Goal: Communication & Community: Share content

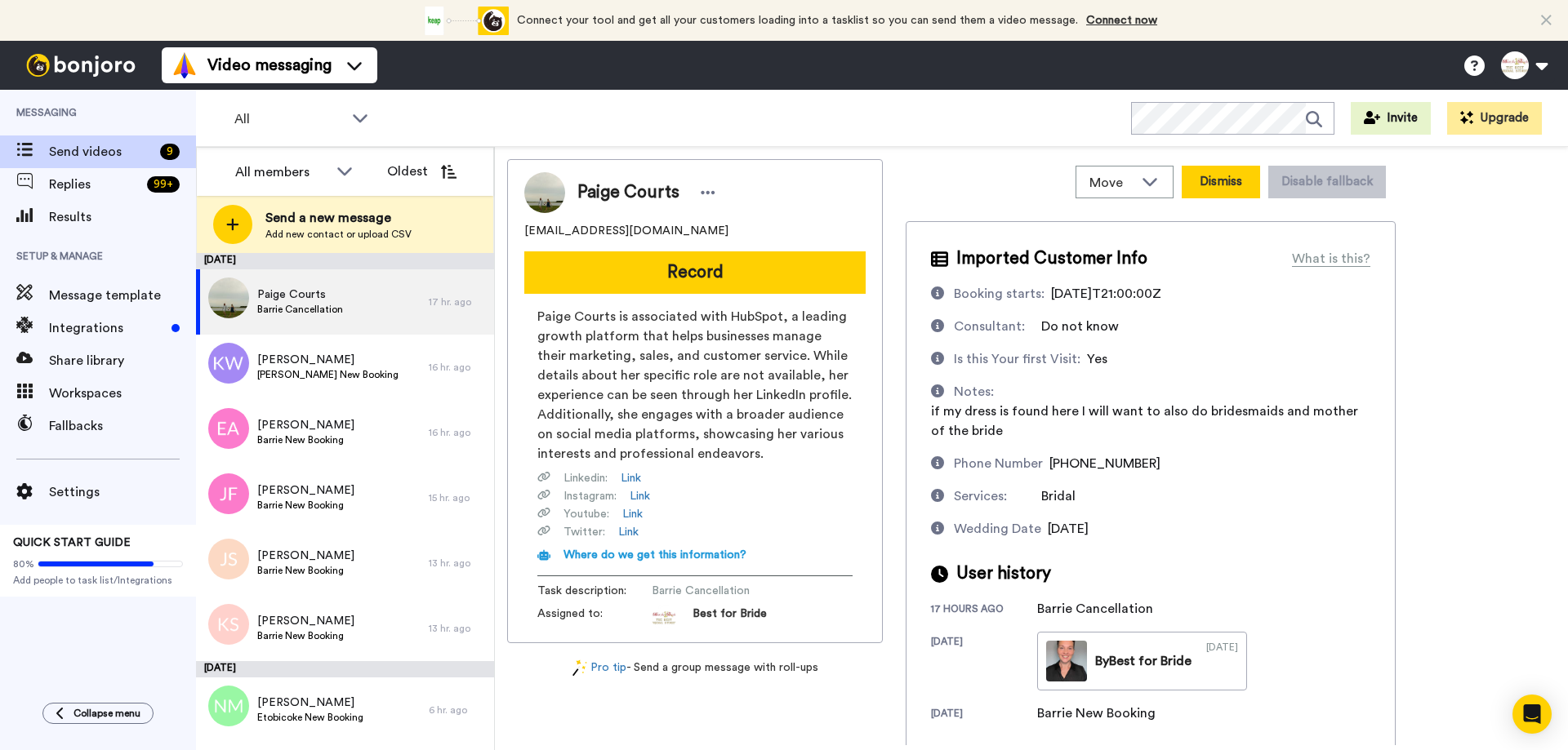
click at [1232, 186] on button "Dismiss" at bounding box center [1220, 182] width 78 height 33
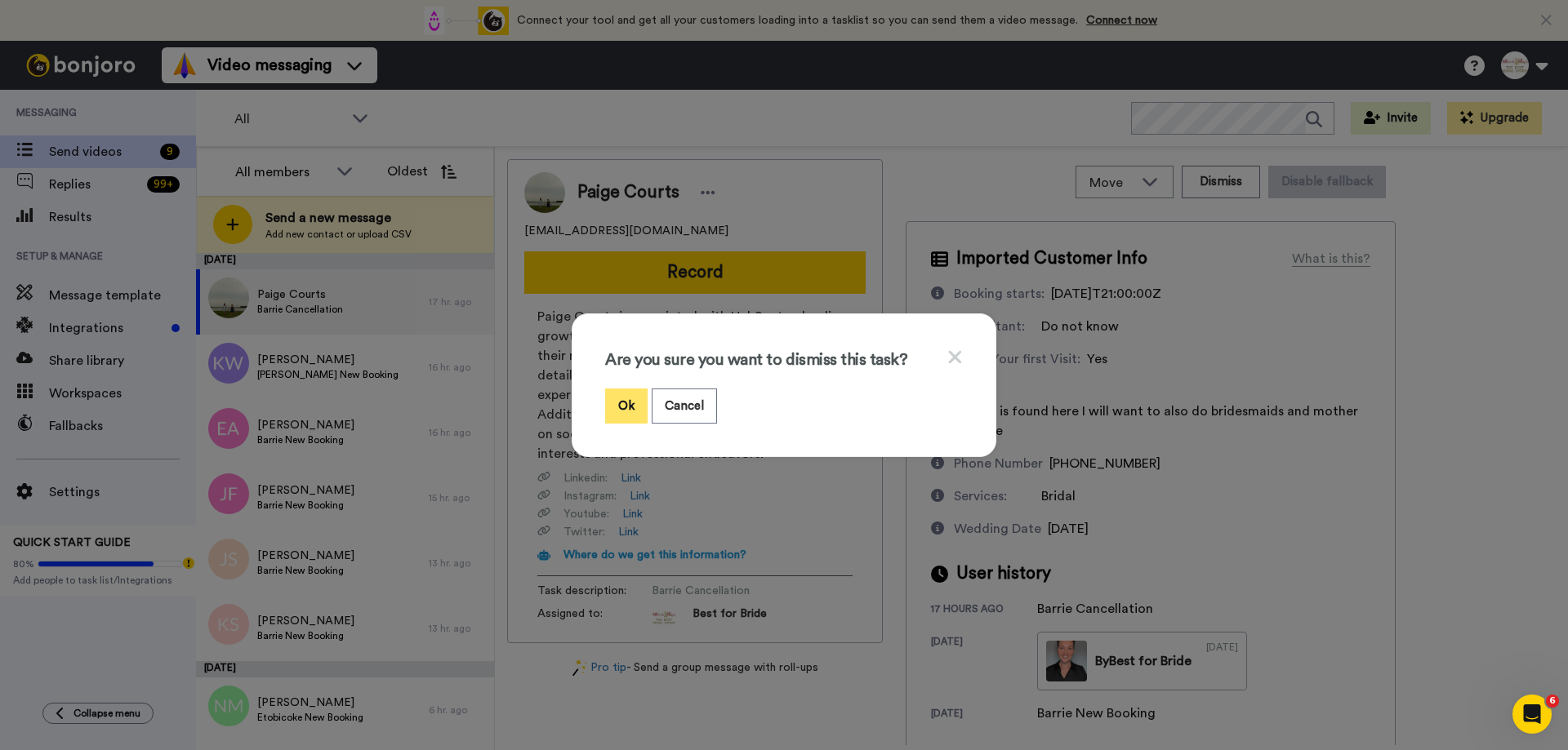
click at [624, 414] on button "Ok" at bounding box center [626, 406] width 42 height 35
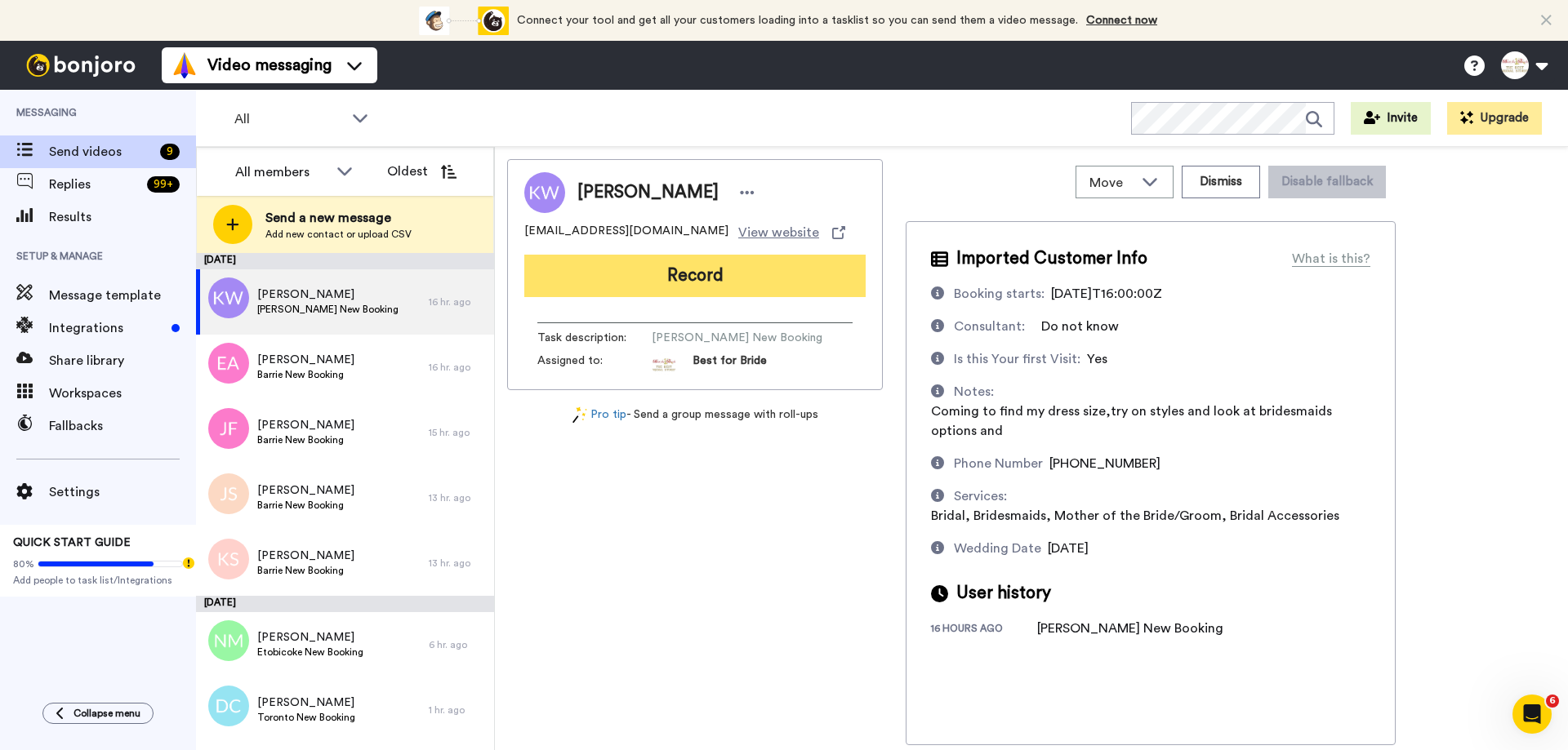
click at [700, 283] on button "Record" at bounding box center [694, 276] width 341 height 42
click at [736, 283] on button "Record" at bounding box center [694, 276] width 341 height 42
click at [621, 283] on button "Record" at bounding box center [694, 276] width 341 height 42
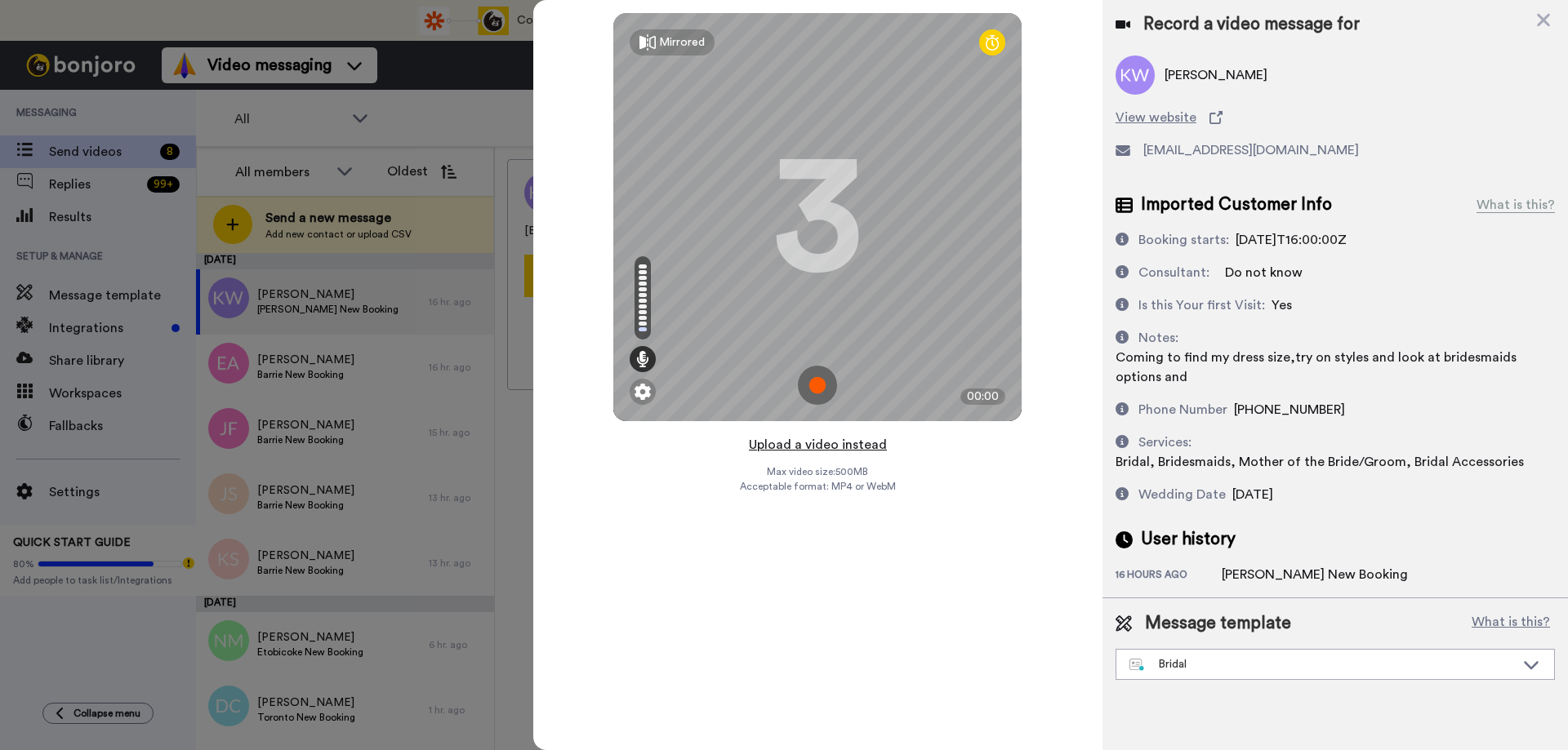
click at [828, 449] on button "Upload a video instead" at bounding box center [818, 445] width 148 height 21
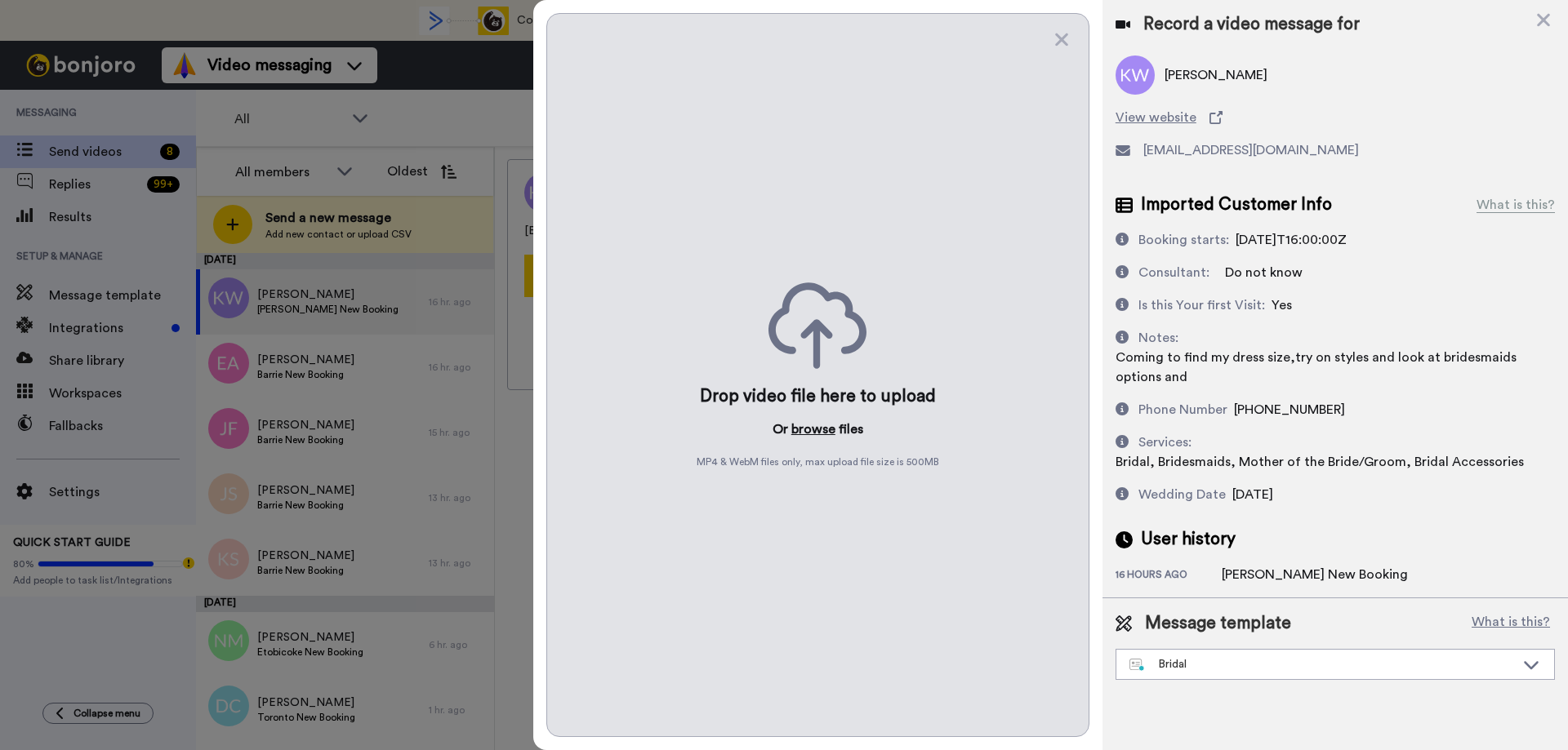
click at [811, 432] on button "browse" at bounding box center [813, 429] width 44 height 19
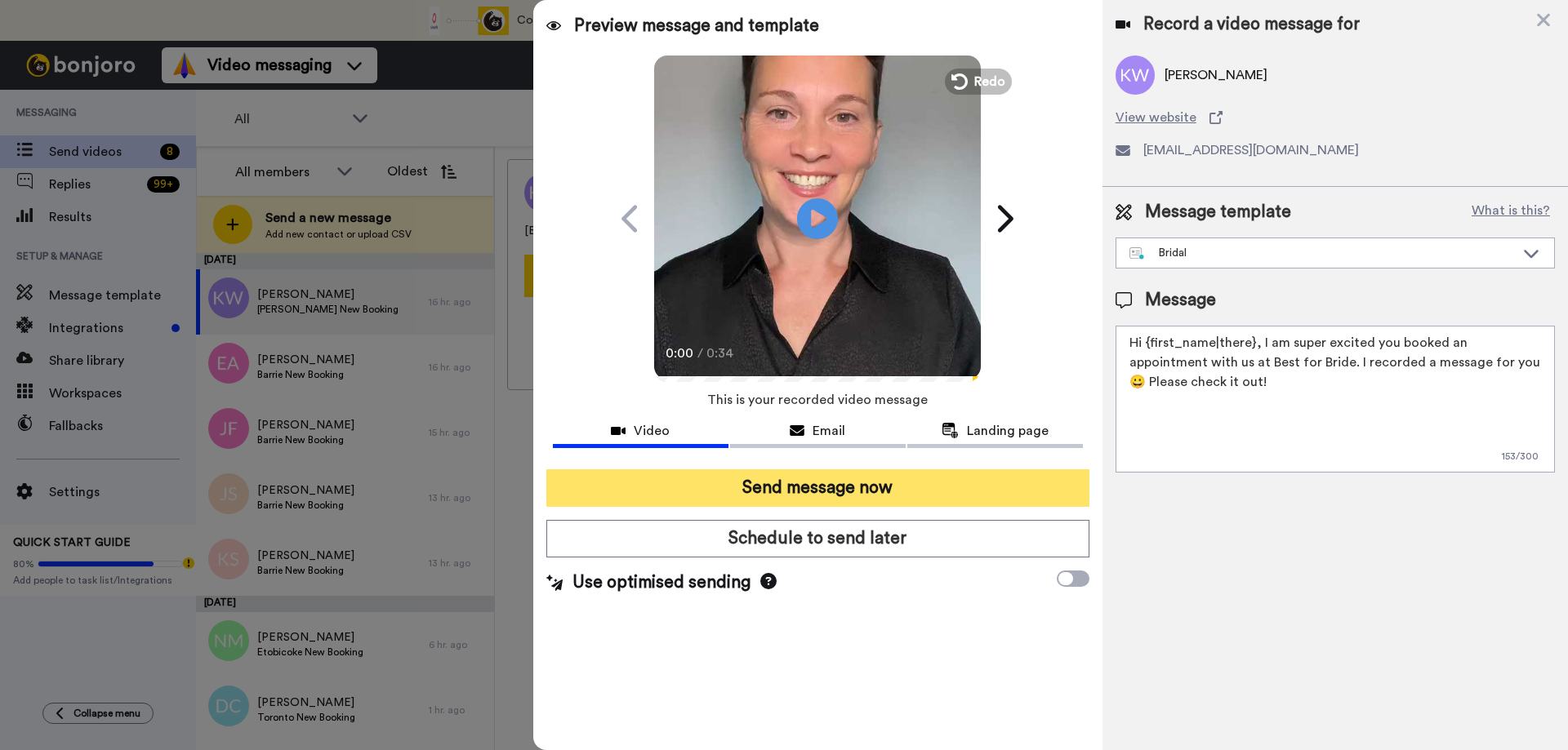
click at [879, 495] on button "Send message now" at bounding box center [818, 488] width 543 height 38
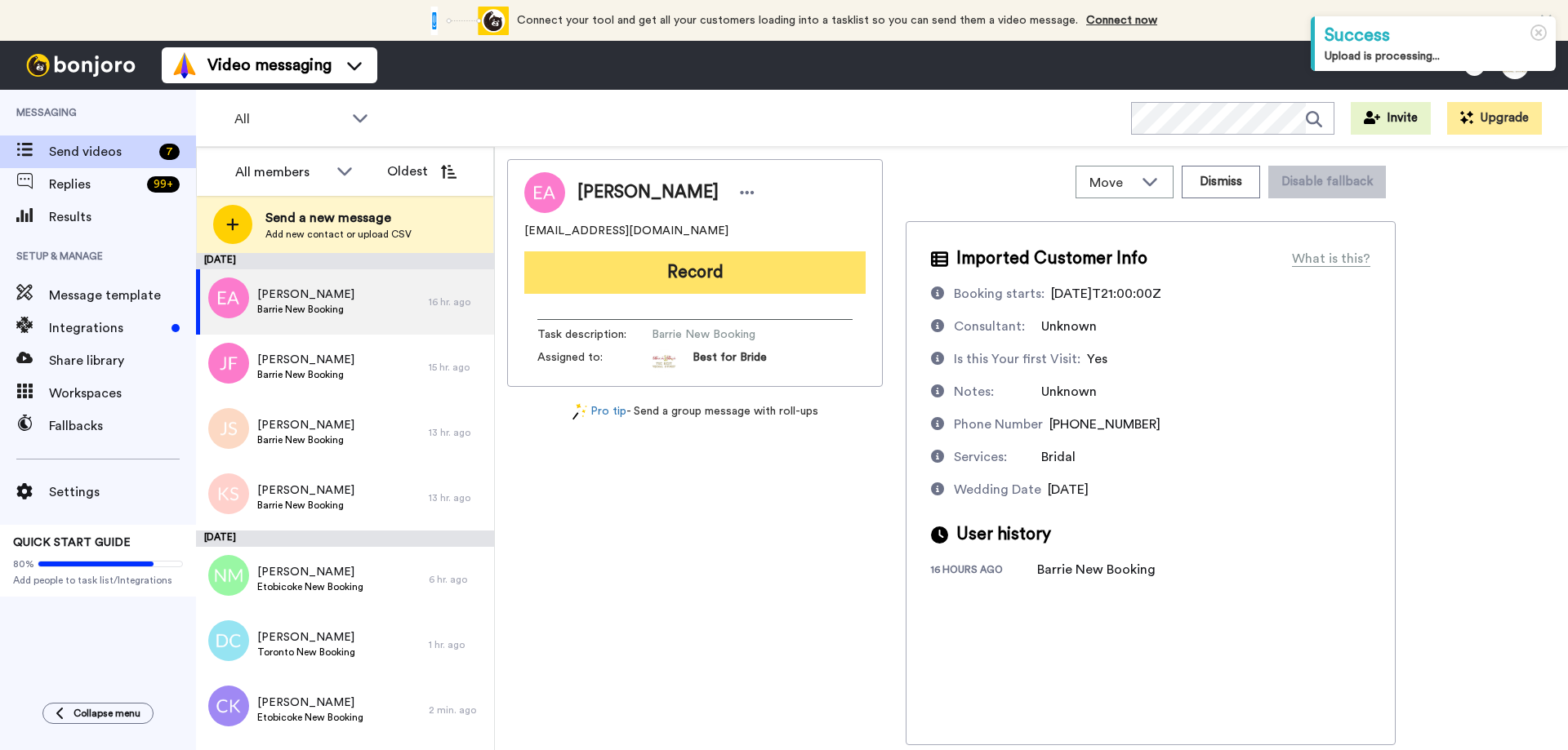
click at [697, 273] on button "Record" at bounding box center [694, 272] width 341 height 42
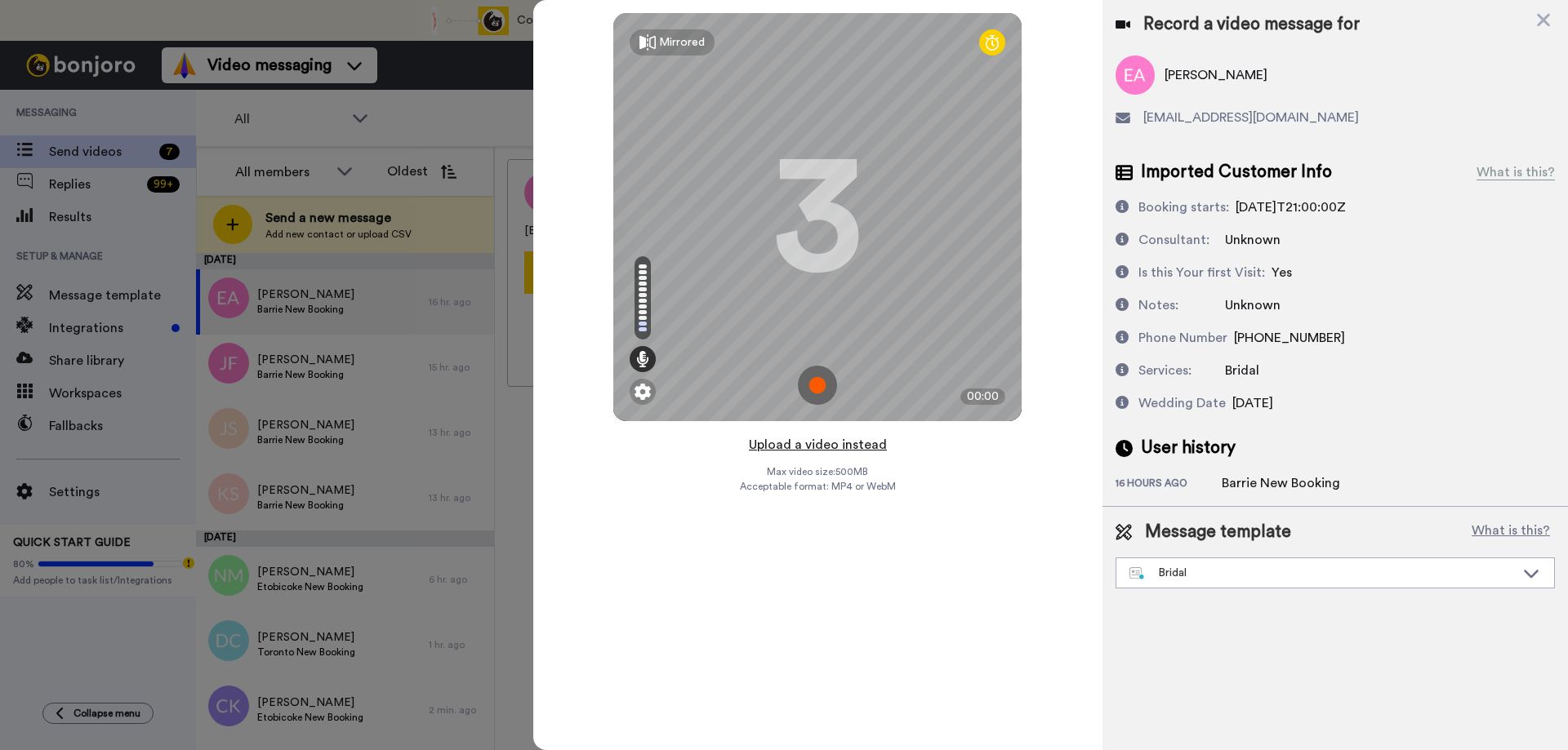
click at [827, 437] on button "Upload a video instead" at bounding box center [818, 445] width 148 height 21
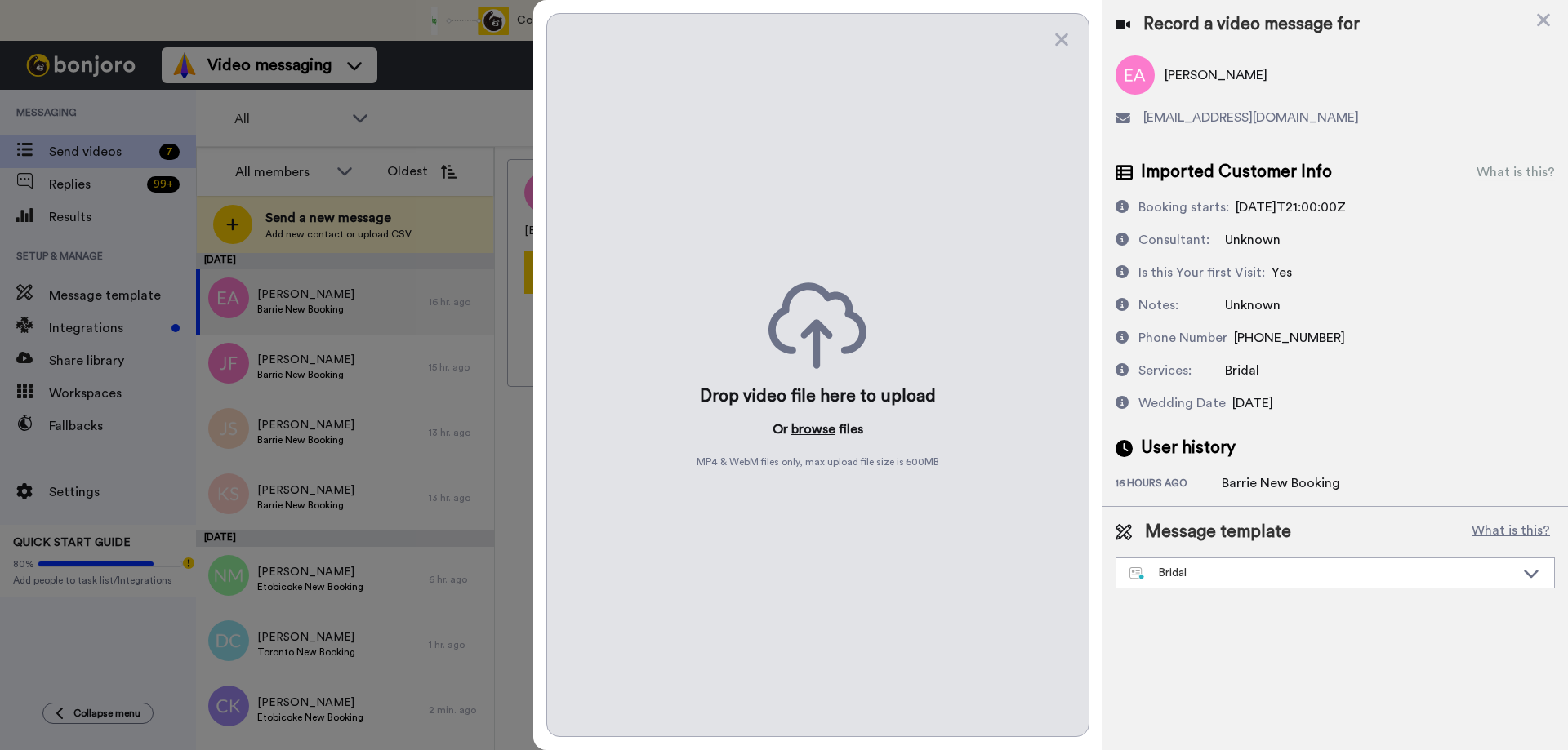
click at [816, 430] on button "browse" at bounding box center [813, 429] width 44 height 19
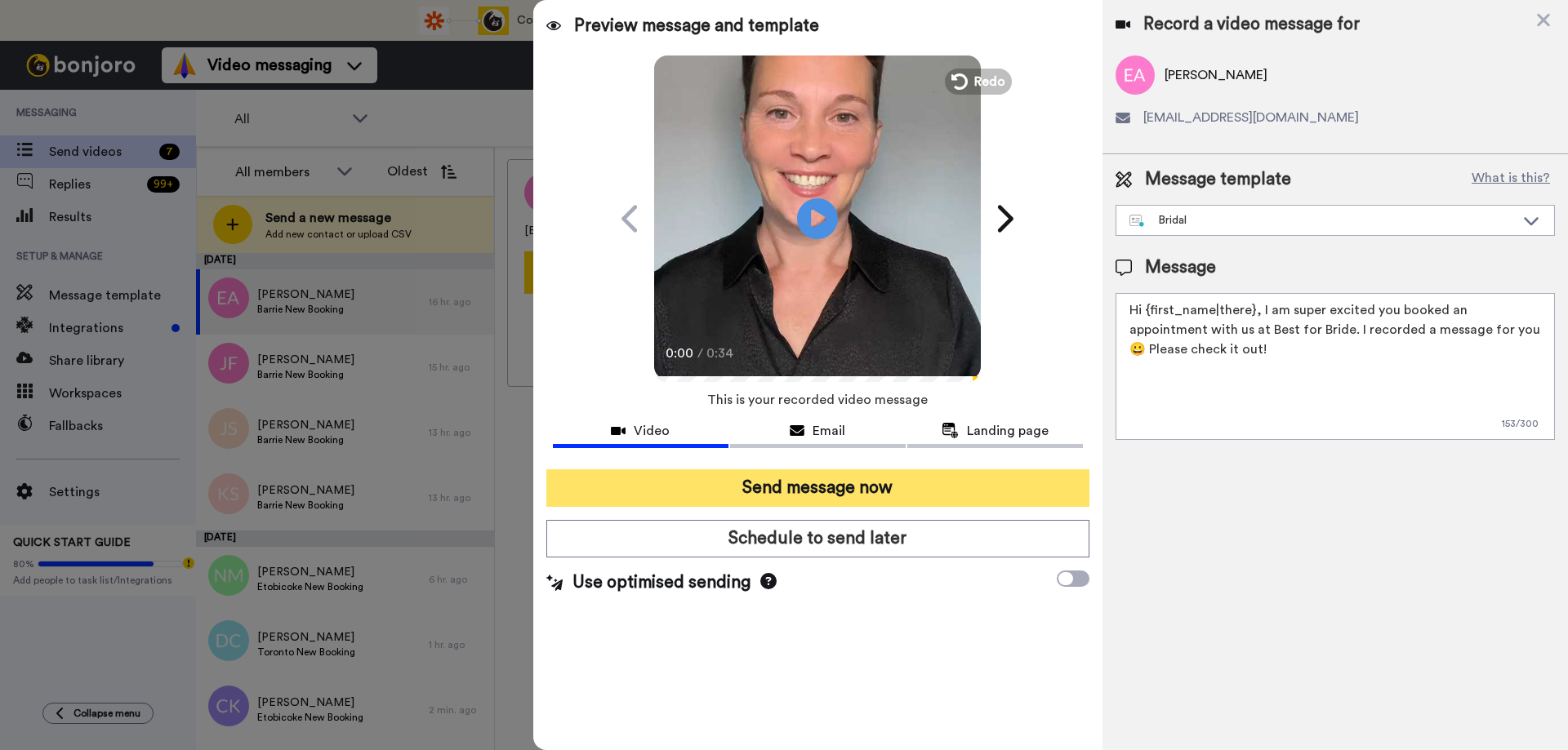
click at [804, 500] on button "Send message now" at bounding box center [818, 488] width 543 height 38
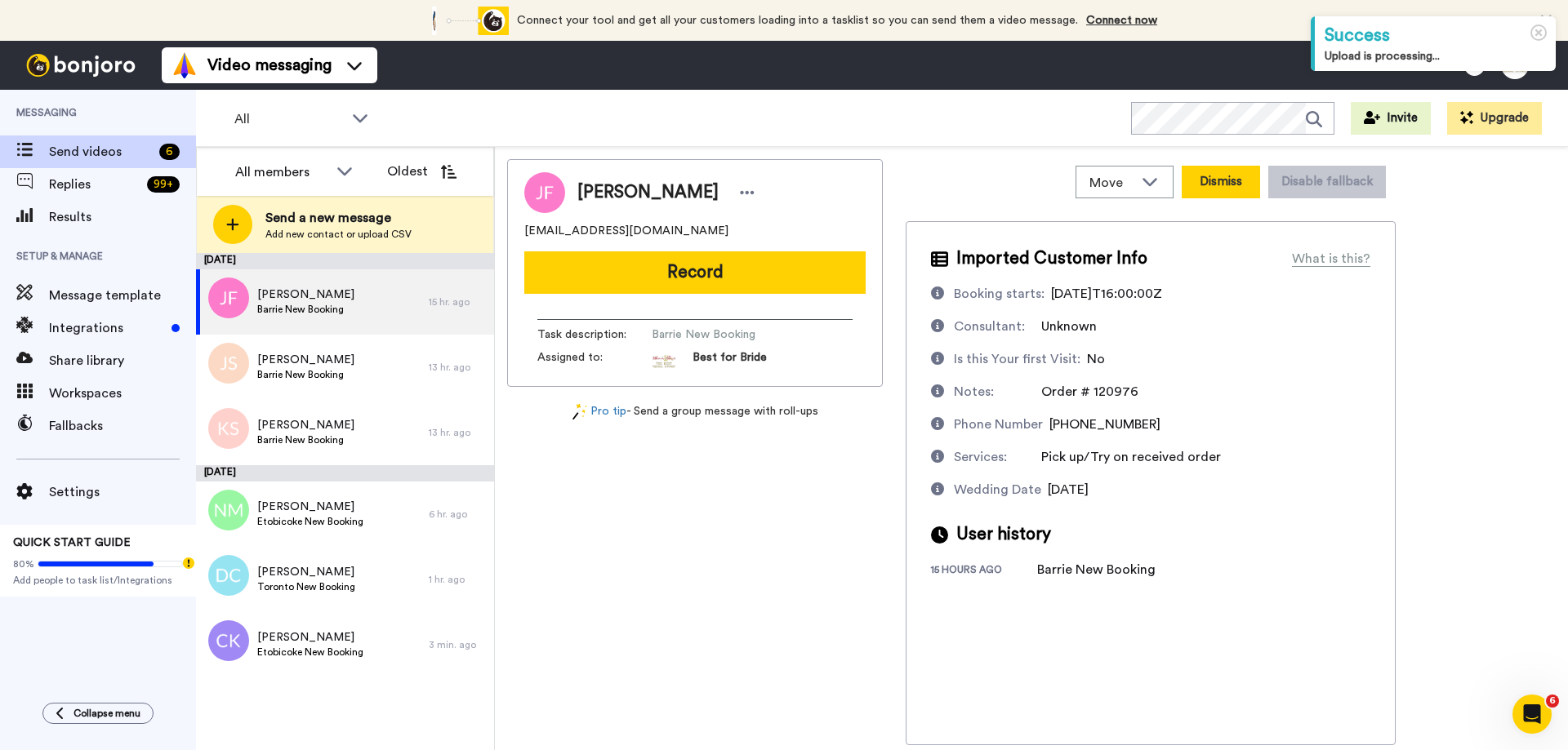
click at [1211, 185] on button "Dismiss" at bounding box center [1220, 182] width 78 height 33
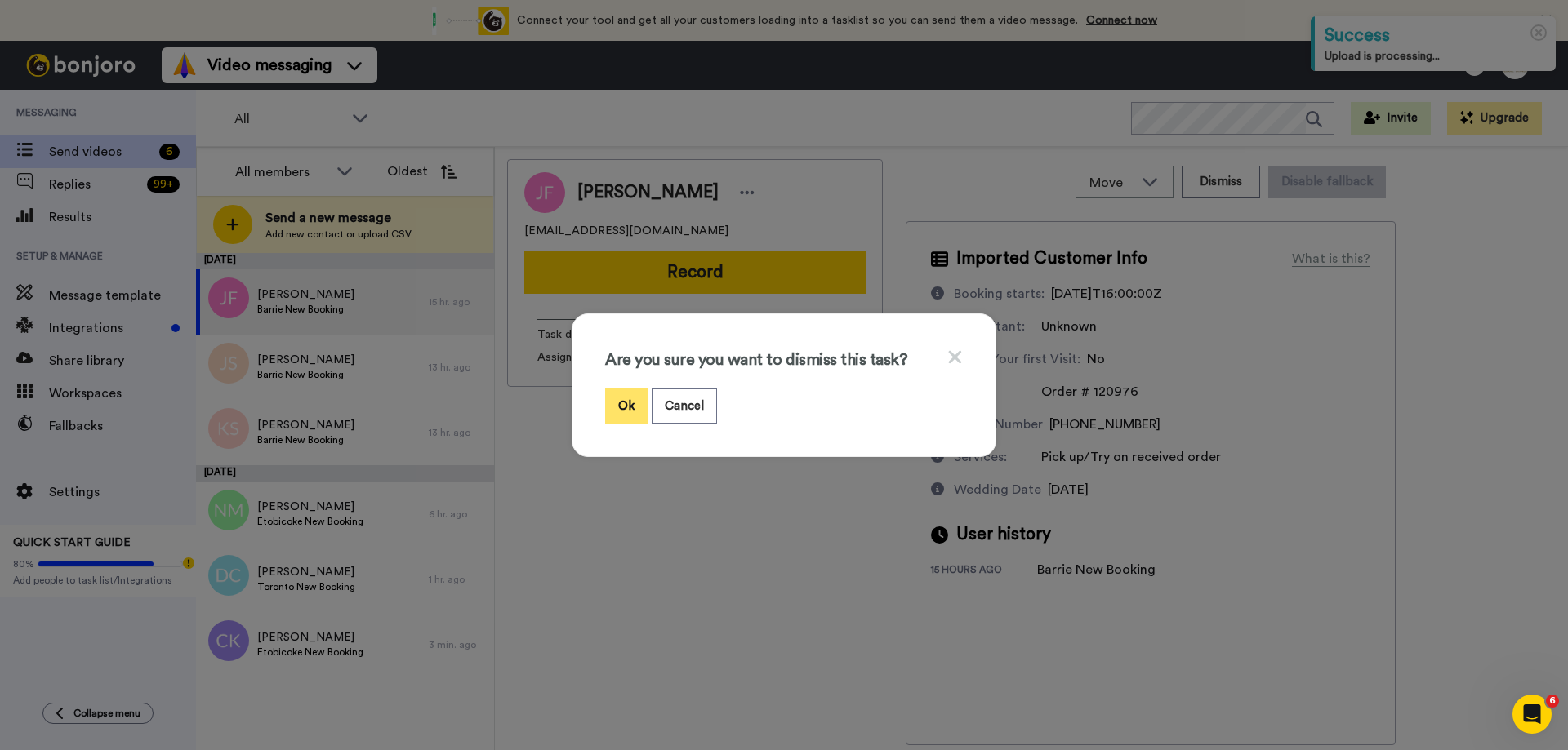
click at [620, 411] on button "Ok" at bounding box center [626, 406] width 42 height 35
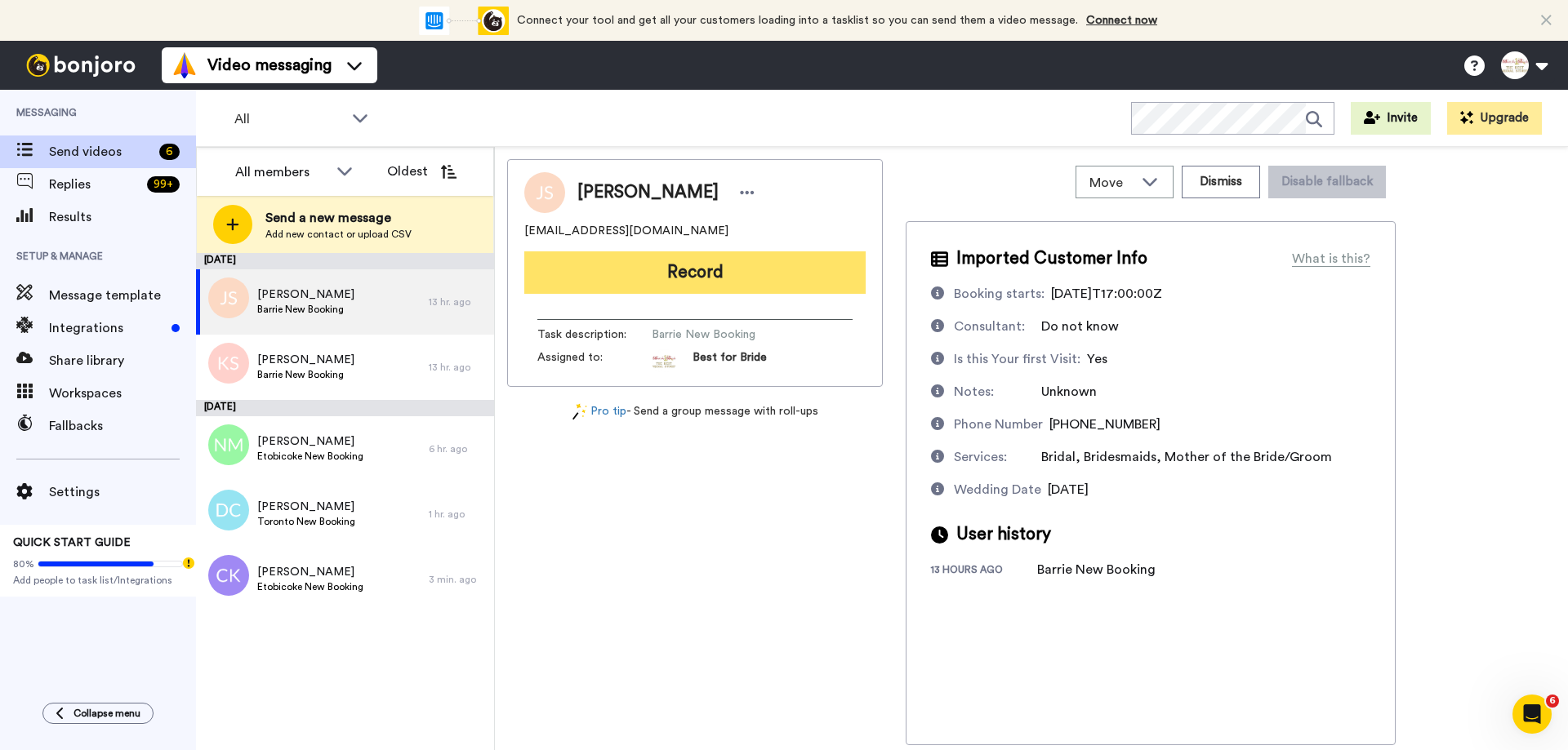
click at [682, 272] on button "Record" at bounding box center [694, 272] width 341 height 42
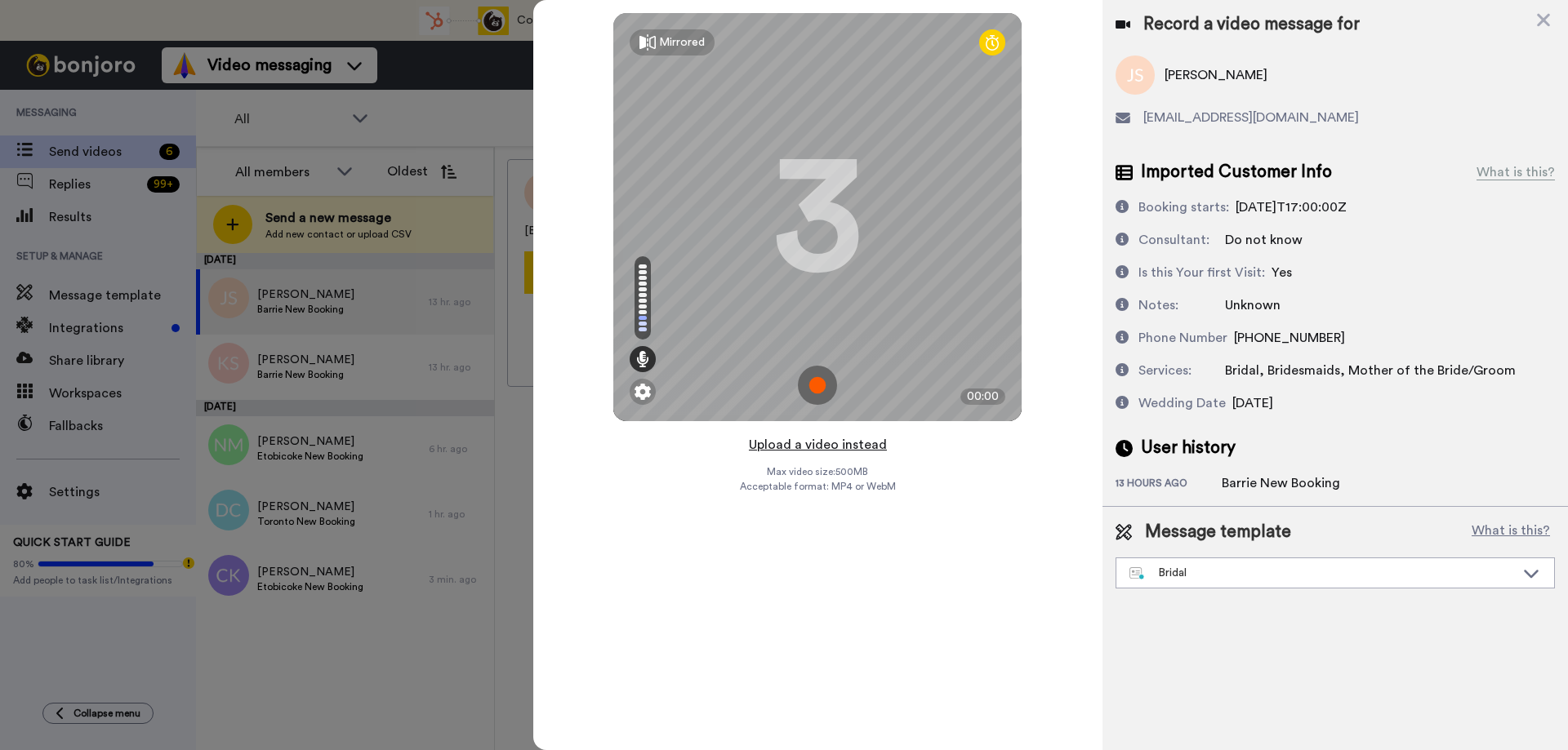
click at [827, 448] on button "Upload a video instead" at bounding box center [818, 445] width 148 height 21
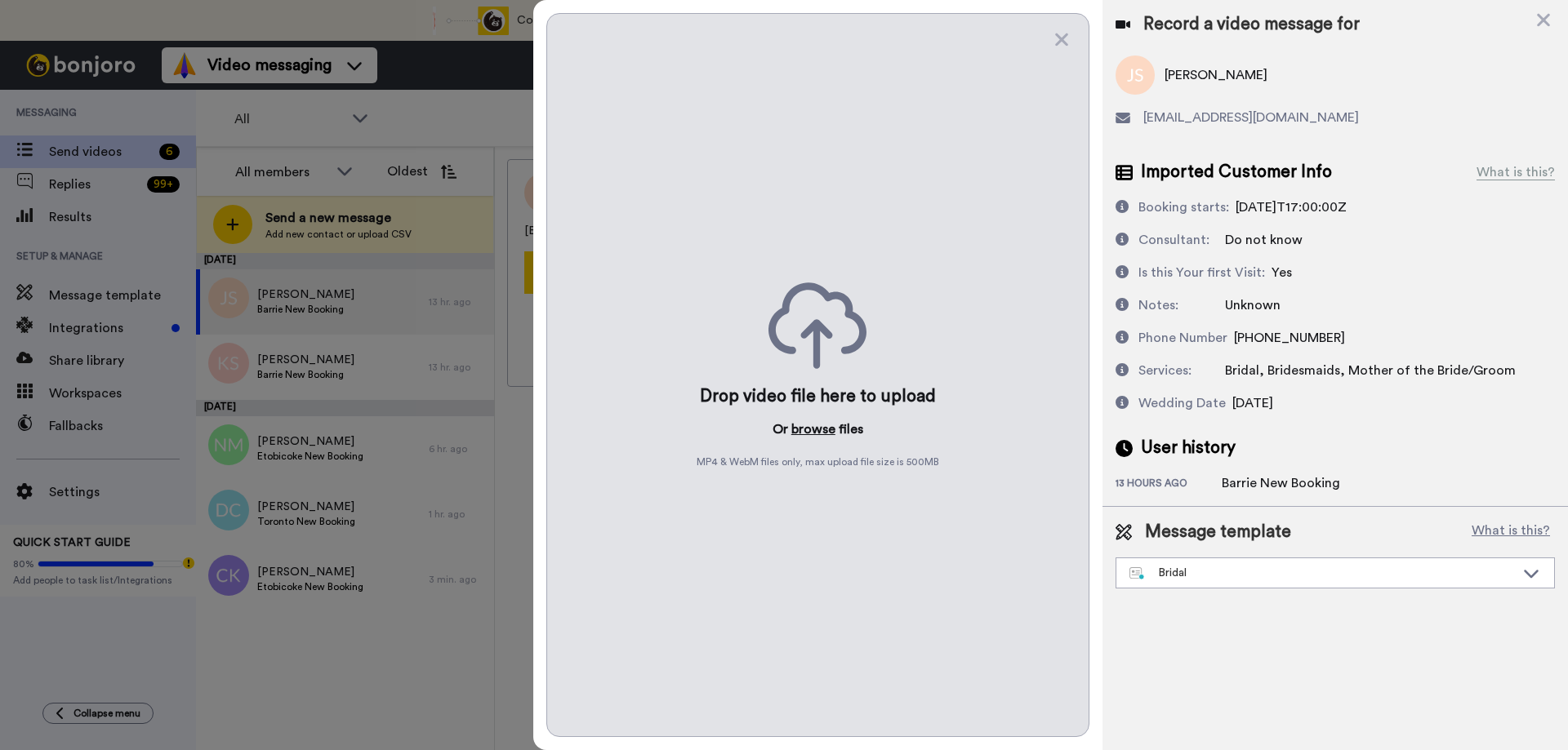
click at [809, 426] on button "browse" at bounding box center [813, 429] width 44 height 19
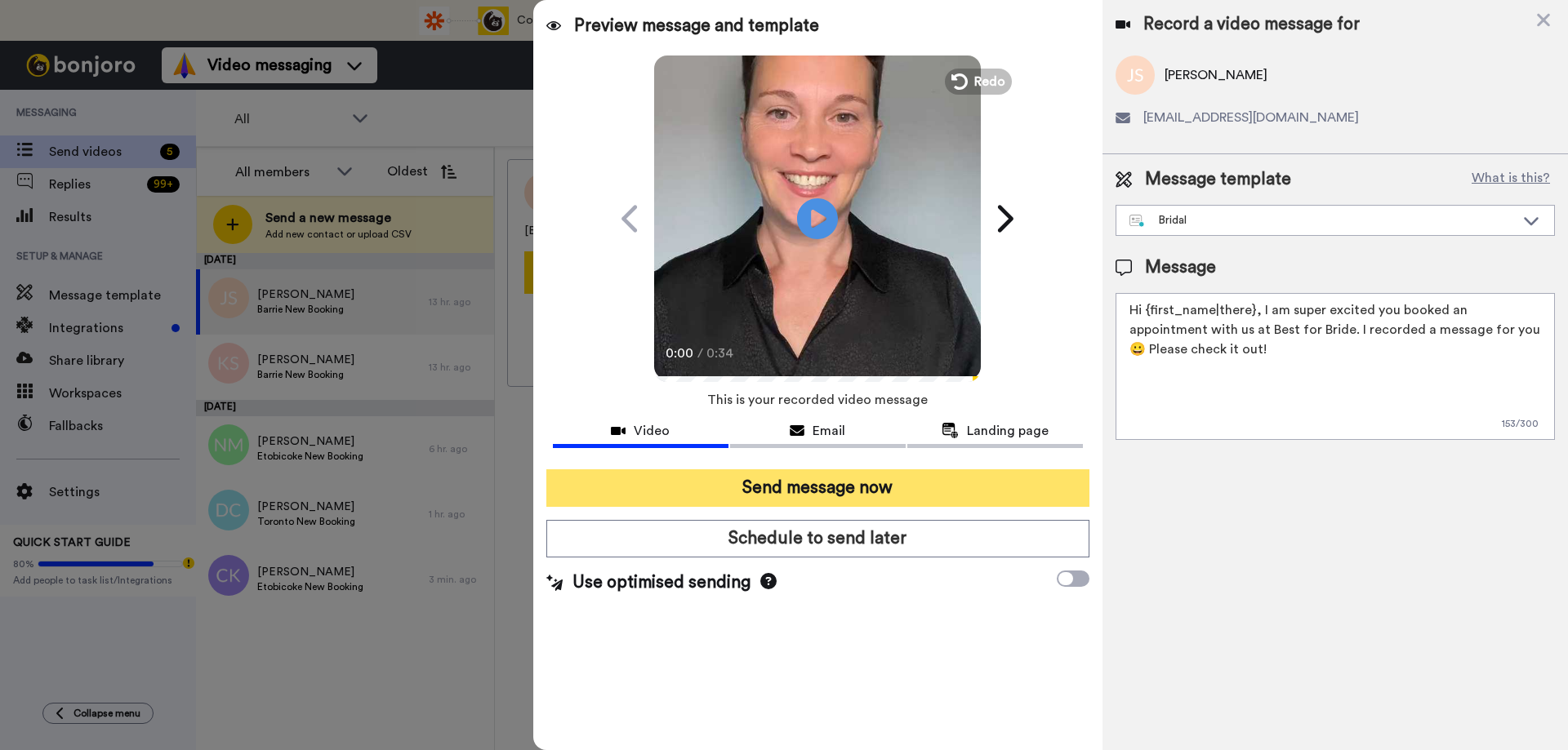
click at [820, 488] on button "Send message now" at bounding box center [818, 488] width 543 height 38
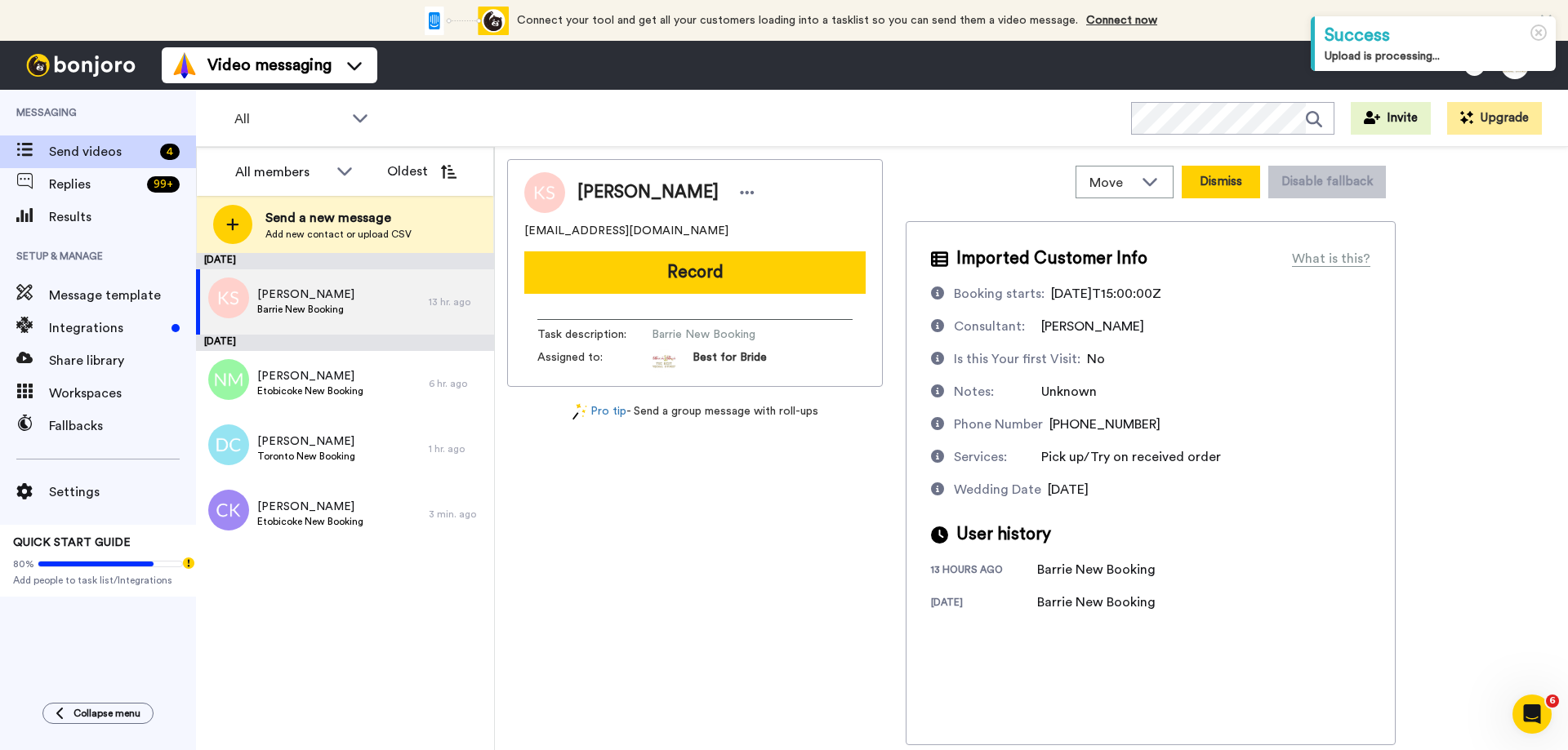
click at [1231, 184] on button "Dismiss" at bounding box center [1220, 182] width 78 height 33
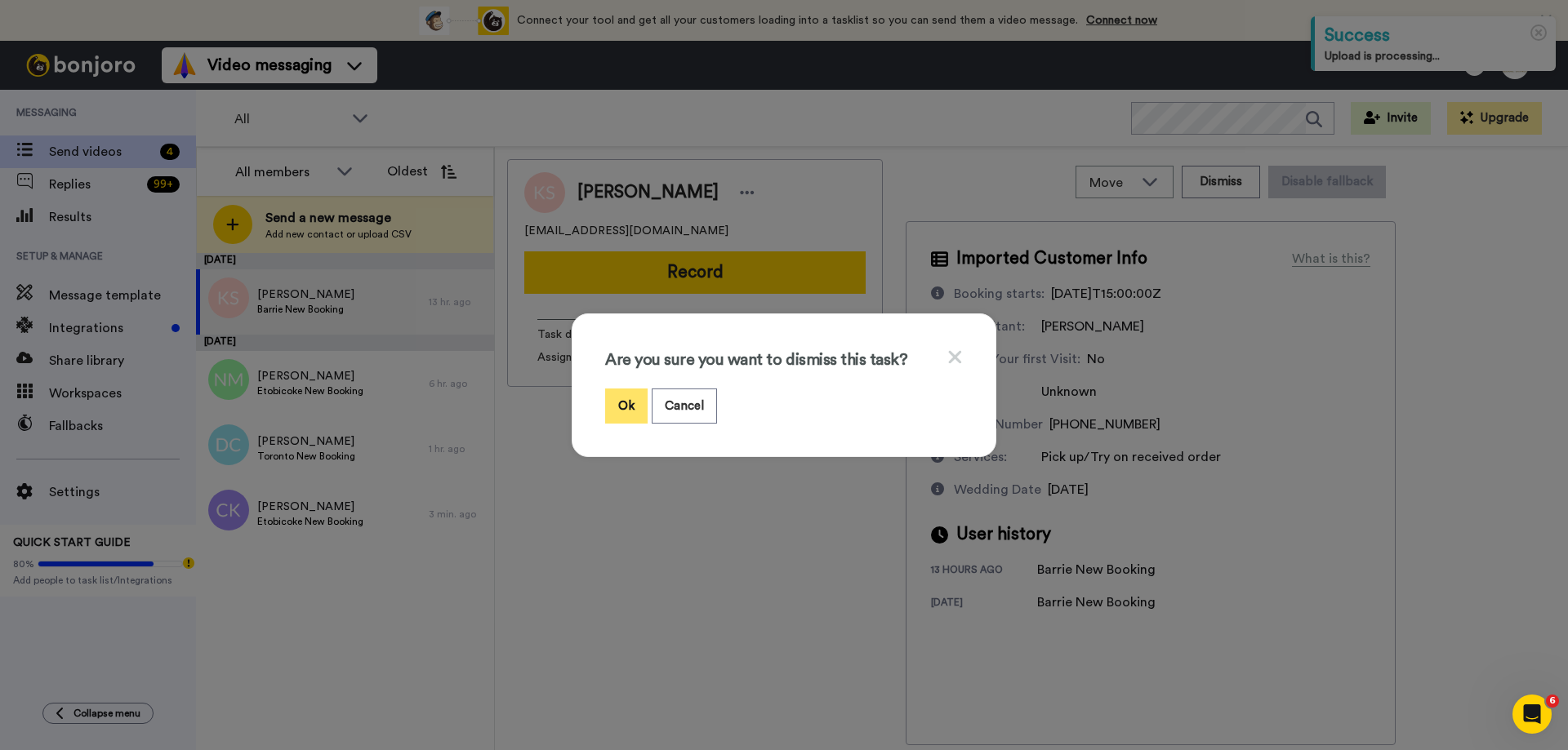
click at [613, 398] on button "Ok" at bounding box center [626, 406] width 42 height 35
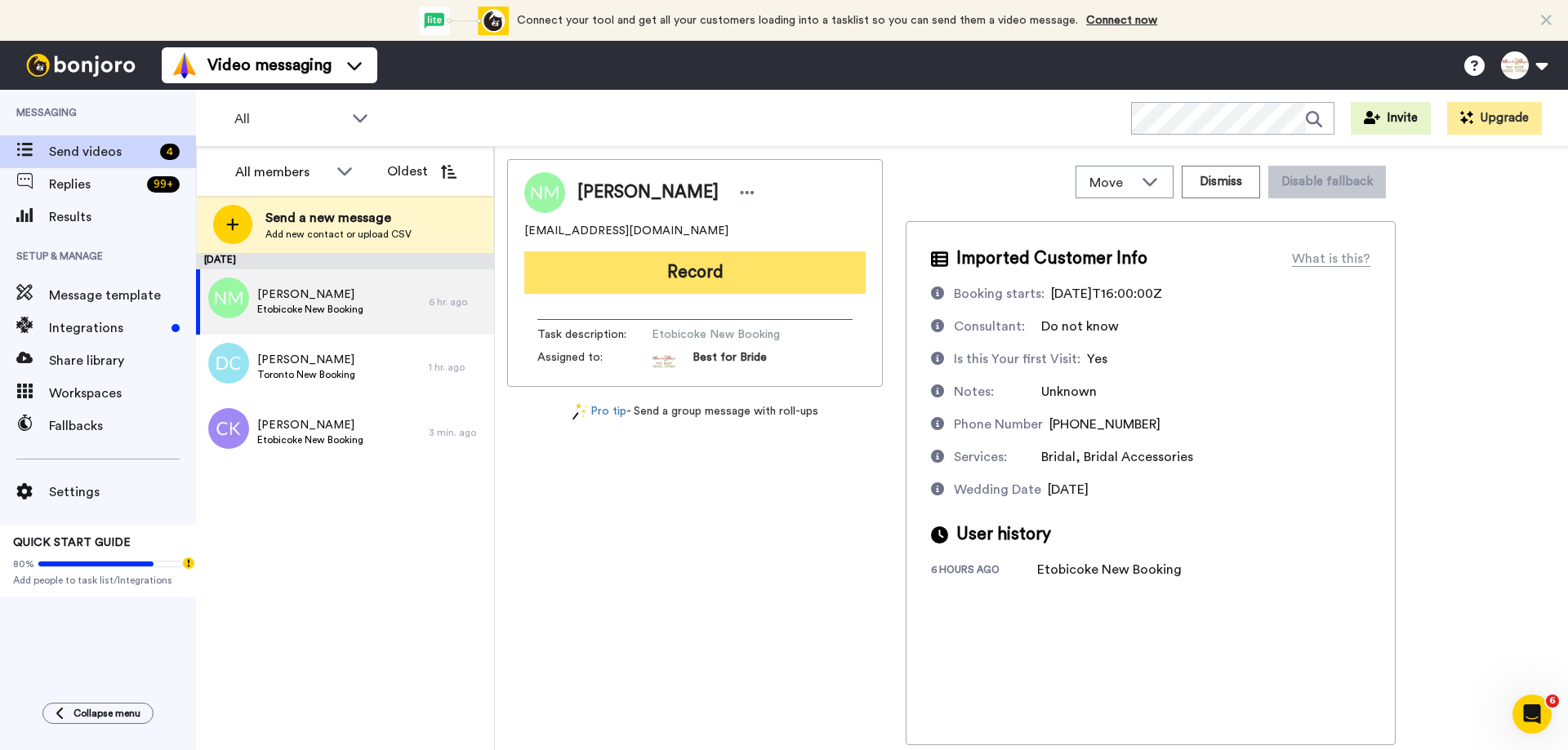
click at [689, 275] on button "Record" at bounding box center [694, 272] width 341 height 42
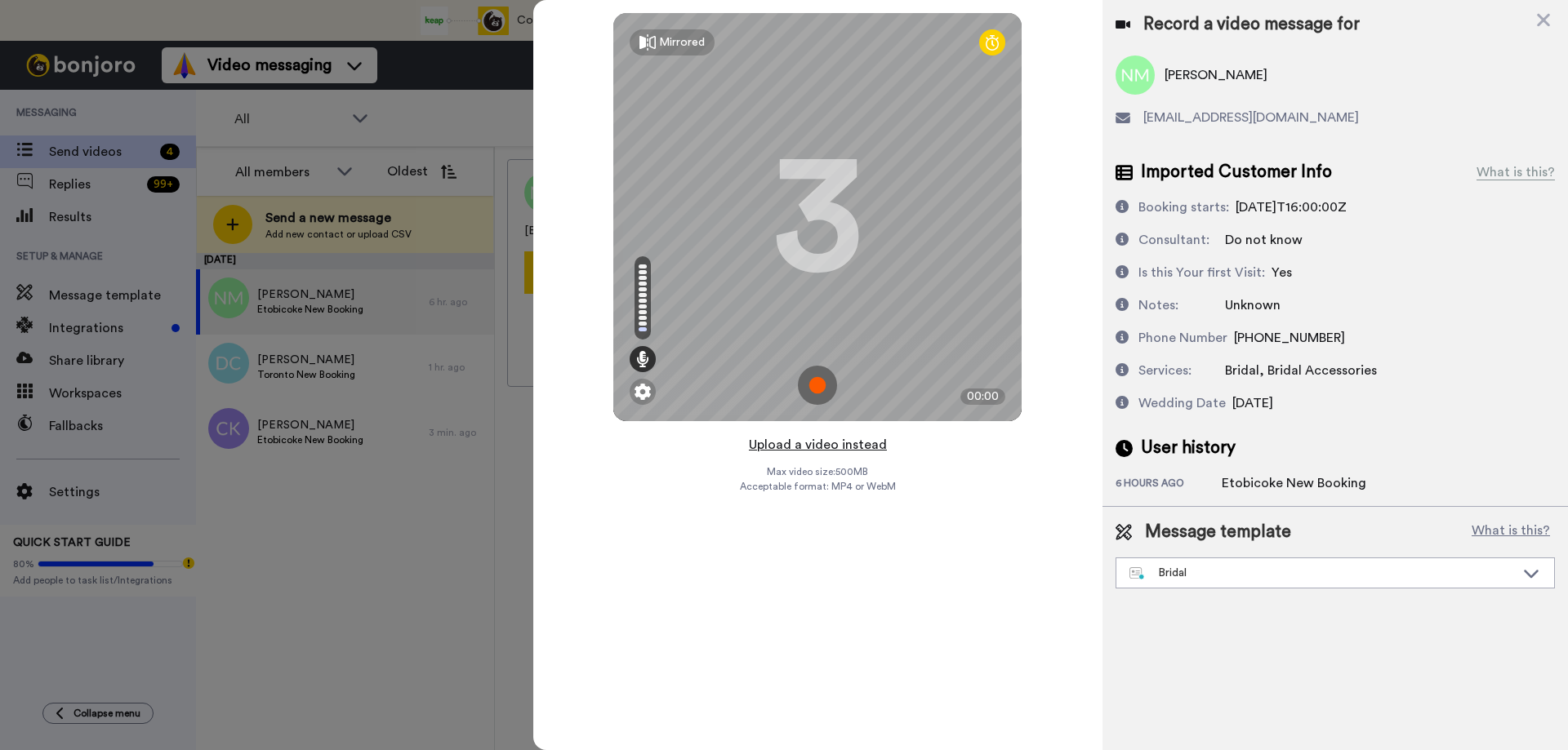
click at [808, 446] on button "Upload a video instead" at bounding box center [818, 445] width 148 height 21
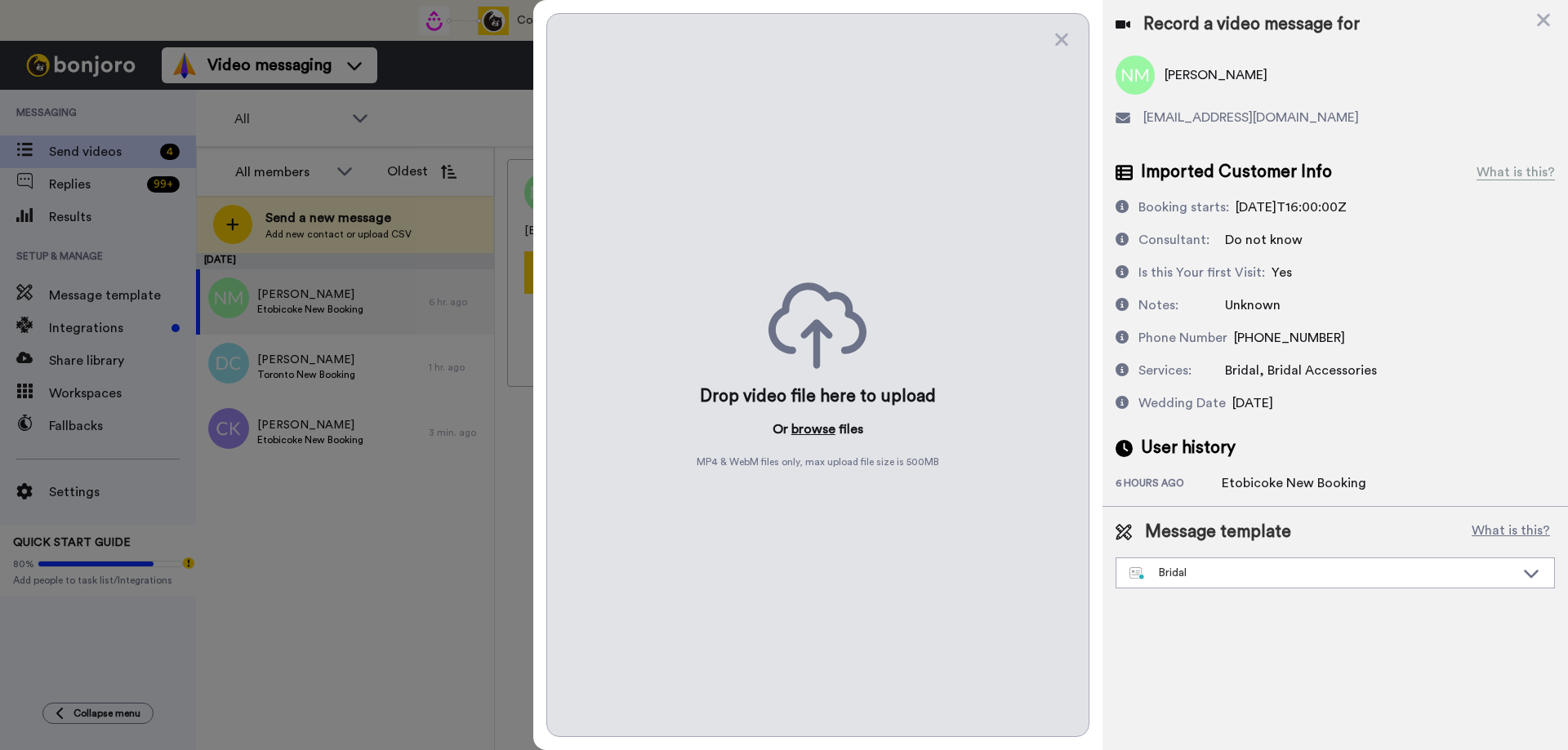
click at [813, 430] on button "browse" at bounding box center [813, 429] width 44 height 19
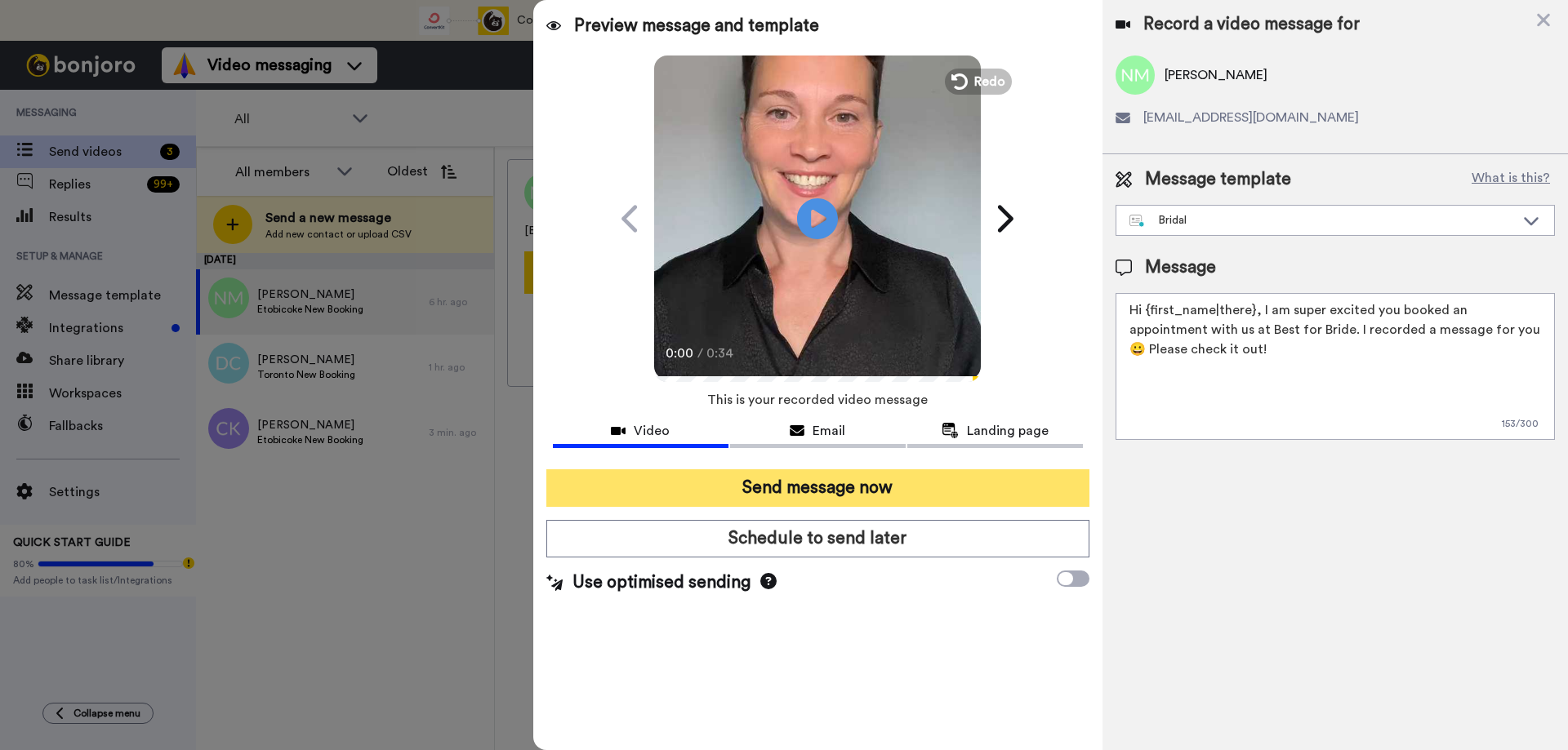
click at [770, 484] on button "Send message now" at bounding box center [818, 488] width 543 height 38
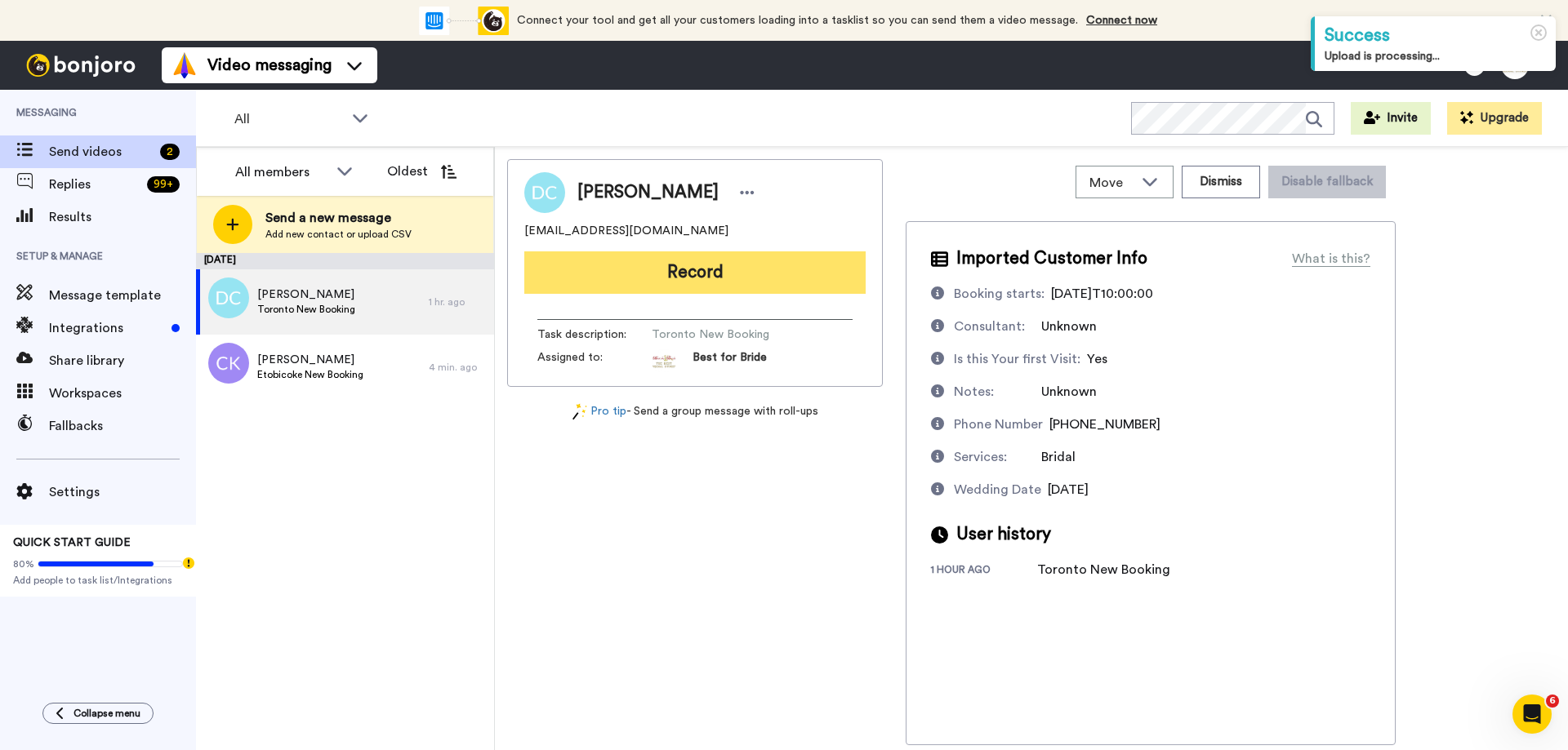
click at [657, 269] on button "Record" at bounding box center [694, 272] width 341 height 42
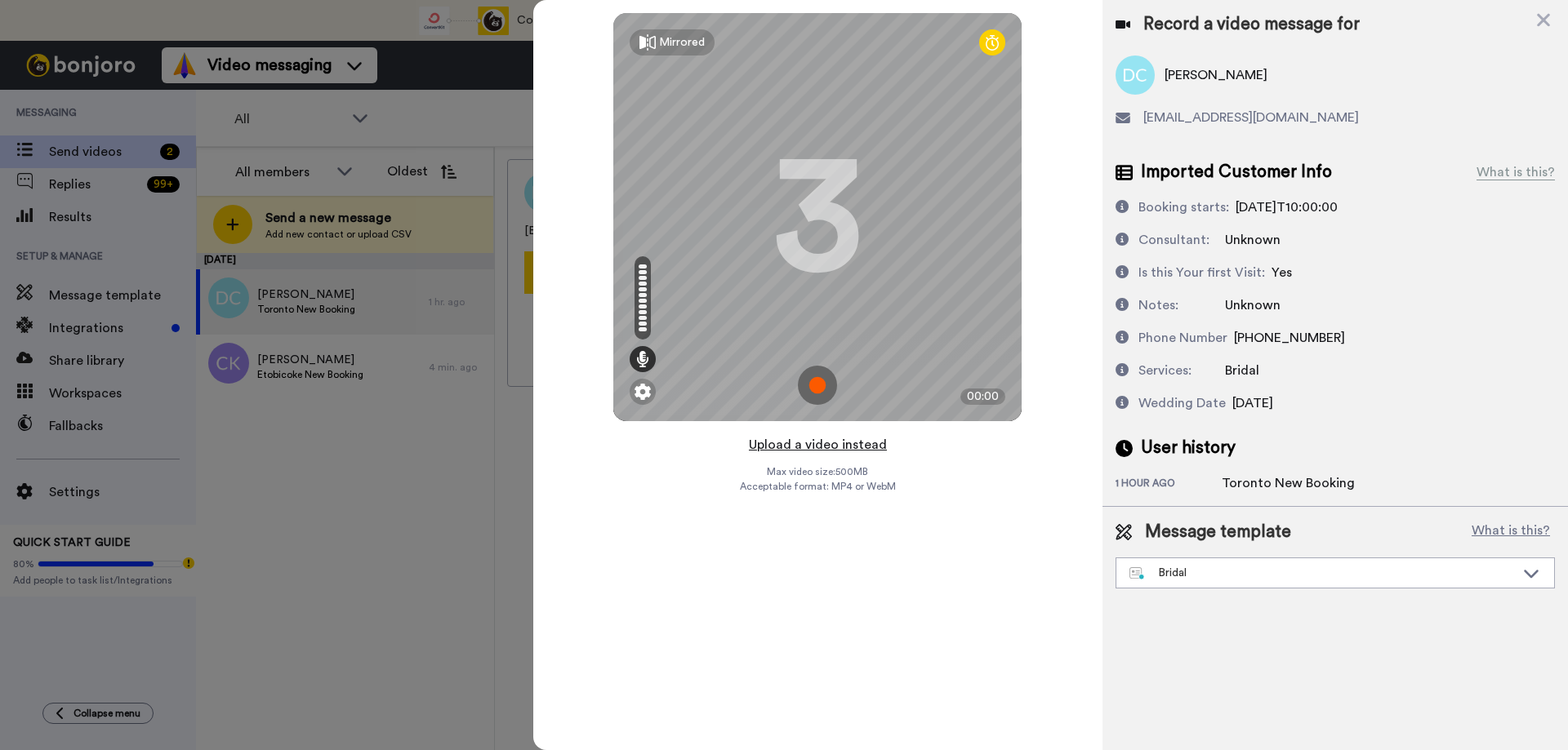
click at [811, 441] on button "Upload a video instead" at bounding box center [818, 445] width 148 height 21
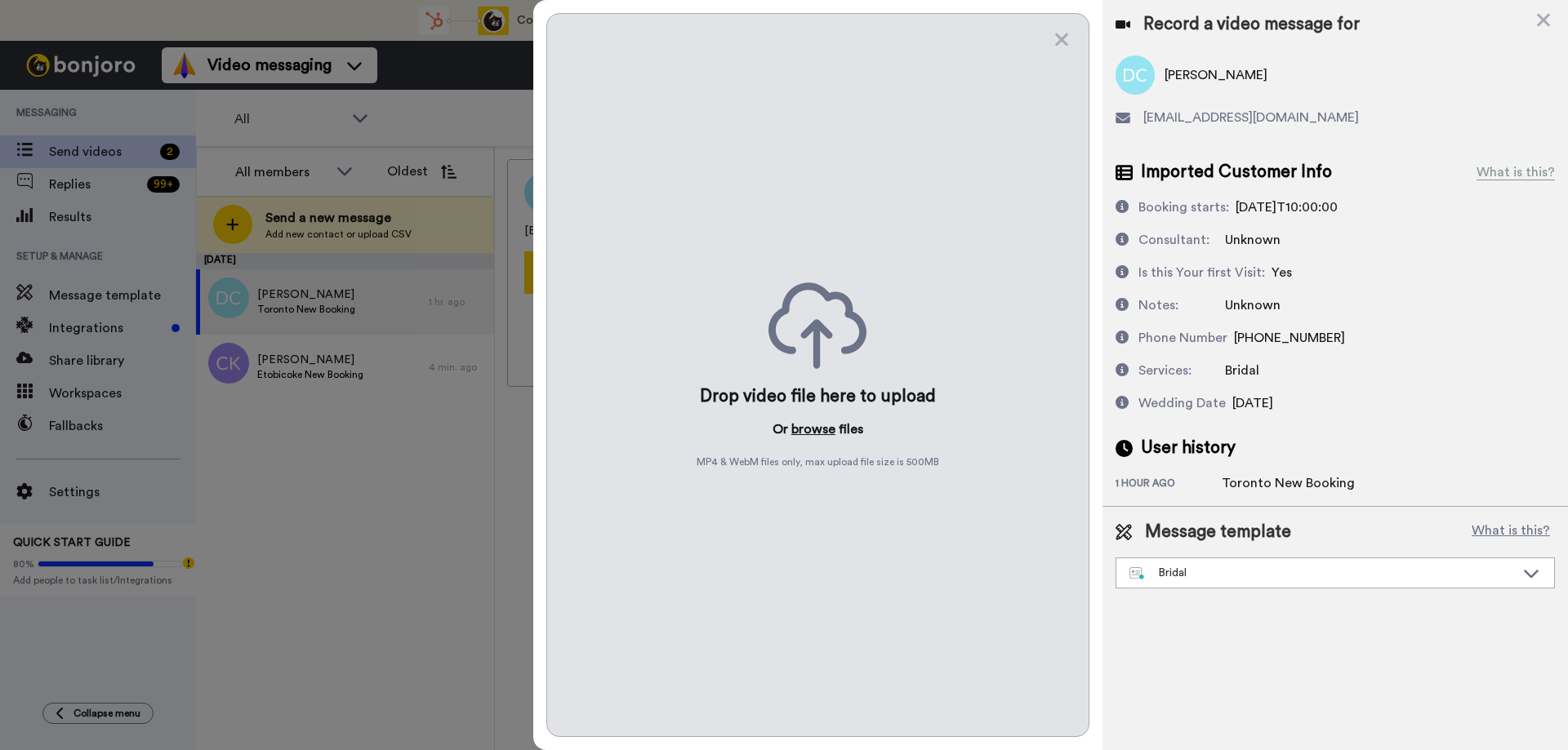
click at [816, 431] on button "browse" at bounding box center [813, 429] width 44 height 19
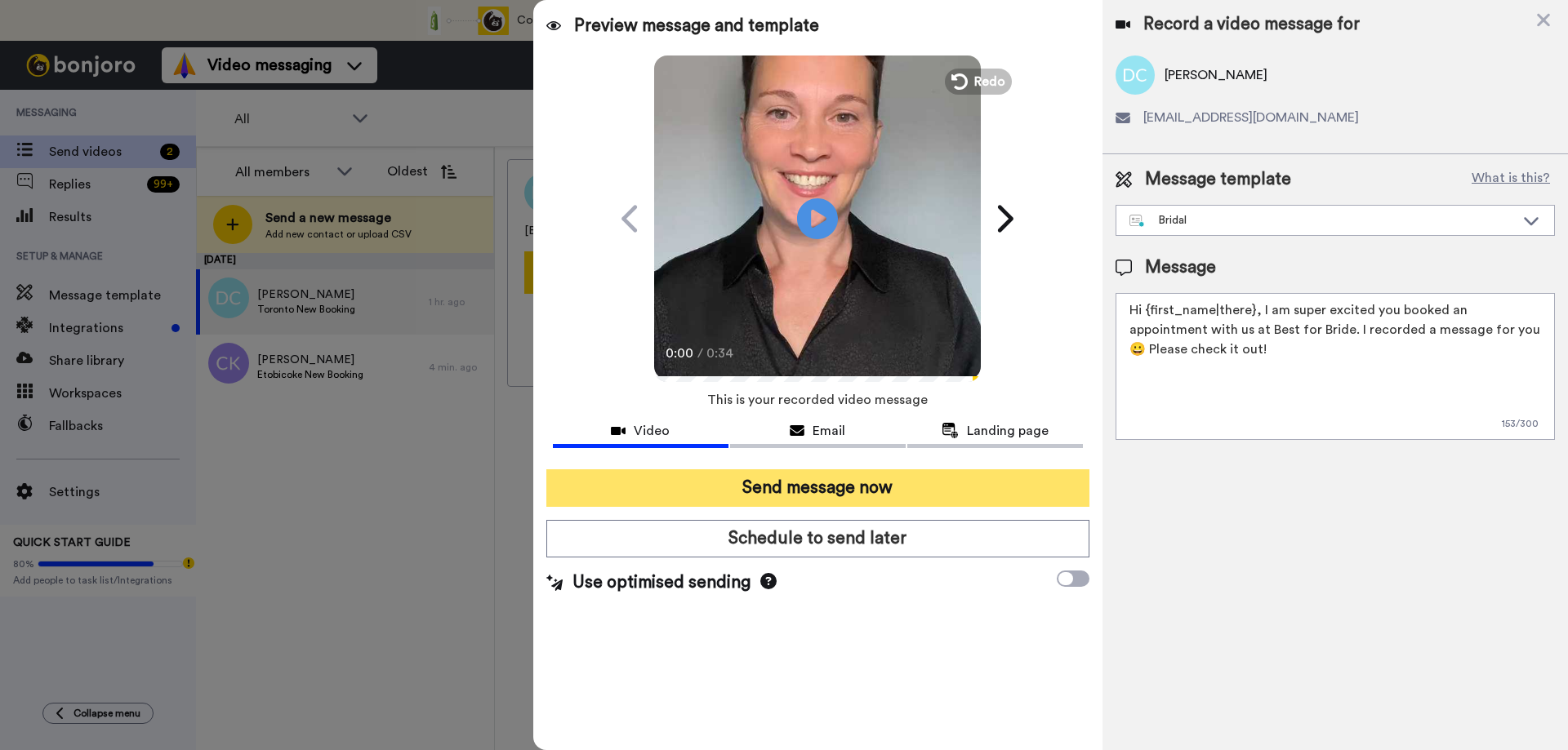
click at [783, 486] on button "Send message now" at bounding box center [818, 488] width 543 height 38
